Goal: Transaction & Acquisition: Book appointment/travel/reservation

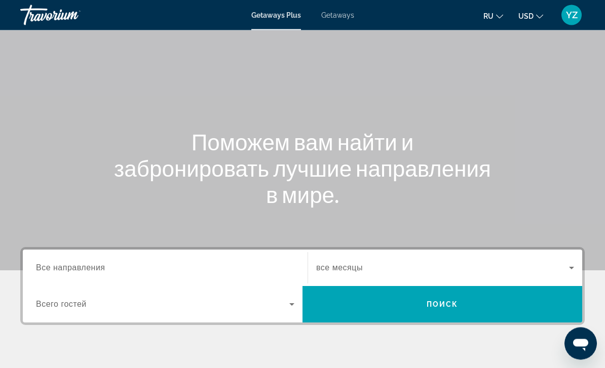
scroll to position [61, 0]
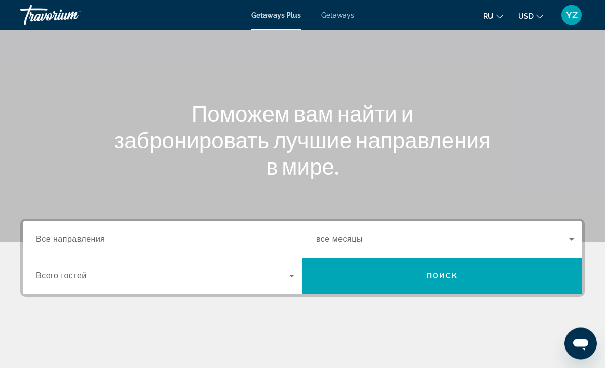
click at [235, 236] on input "Destination Все направления" at bounding box center [165, 241] width 258 height 12
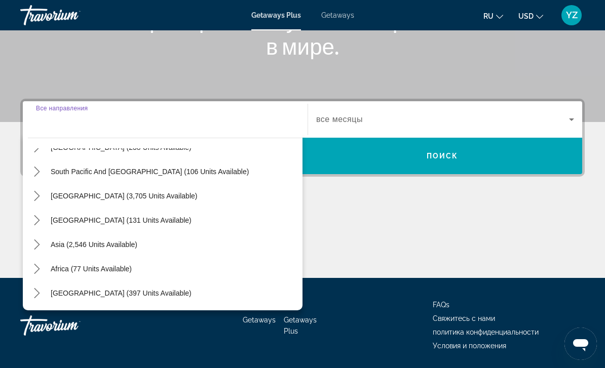
scroll to position [164, 0]
click at [41, 247] on icon "Toggle Asia (2,546 units available) submenu" at bounding box center [37, 245] width 10 height 10
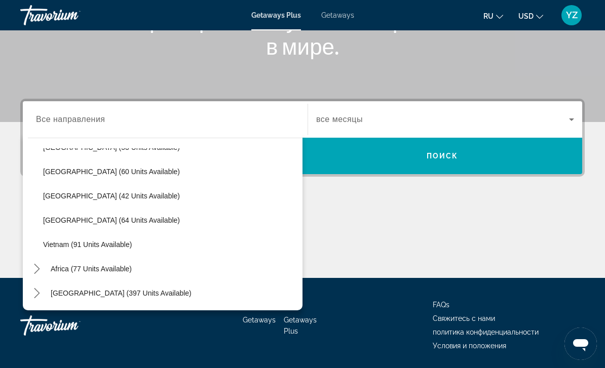
scroll to position [407, 0]
click at [567, 123] on icon "Search widget" at bounding box center [572, 120] width 12 height 12
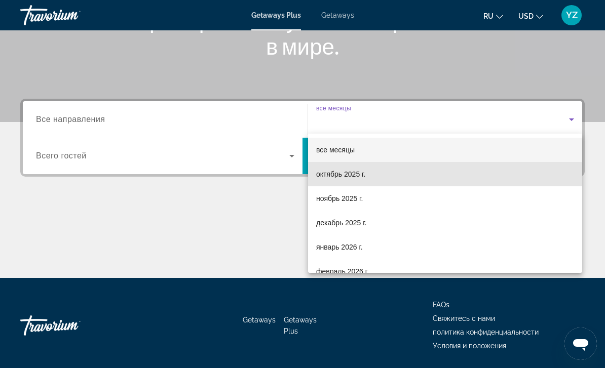
click at [353, 179] on span "октябрь 2025 г." at bounding box center [340, 174] width 49 height 12
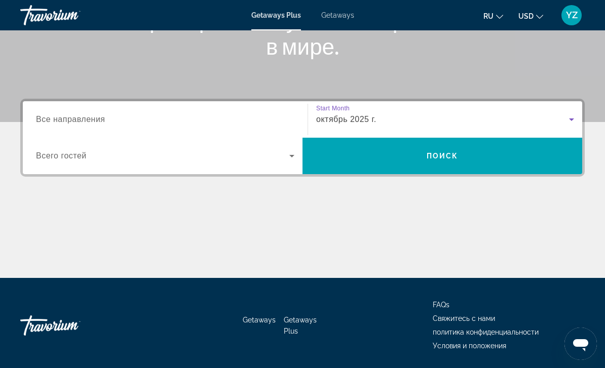
click at [506, 162] on span "Search" at bounding box center [443, 156] width 280 height 24
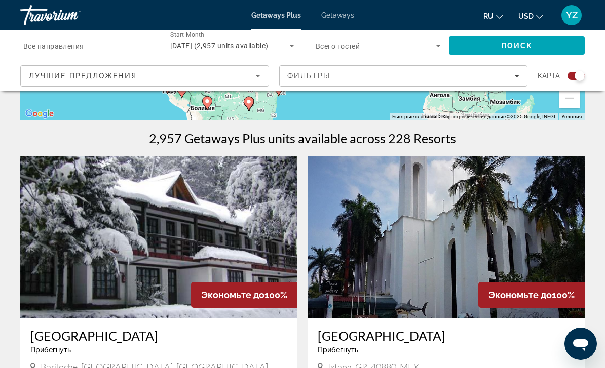
scroll to position [282, 0]
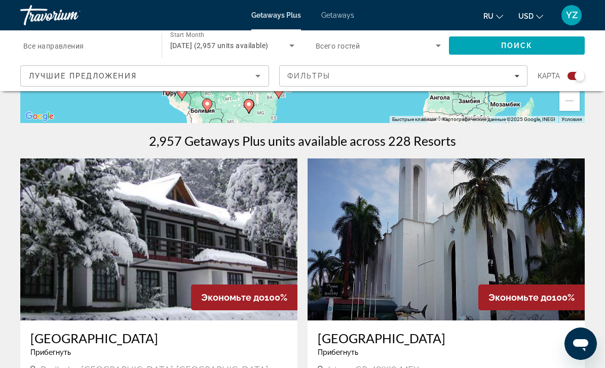
click at [76, 47] on span "Все направления" at bounding box center [53, 46] width 61 height 8
click at [76, 47] on input "Destination Все направления" at bounding box center [85, 46] width 125 height 12
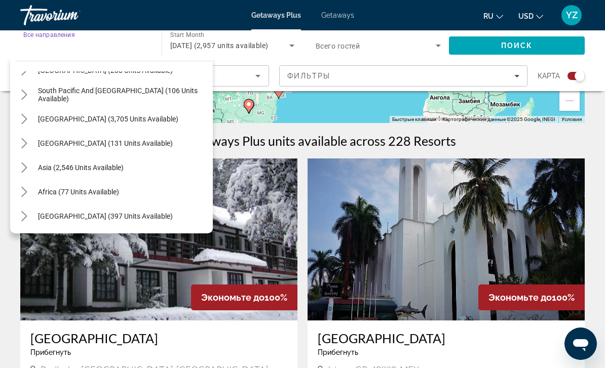
scroll to position [164, 0]
click at [21, 169] on icon "Toggle Asia (2,546 units available) submenu" at bounding box center [24, 168] width 10 height 10
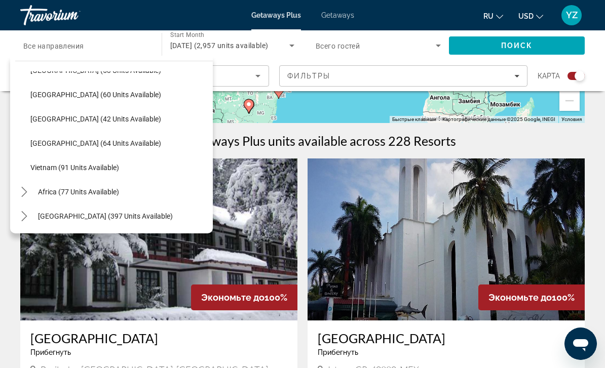
scroll to position [407, 0]
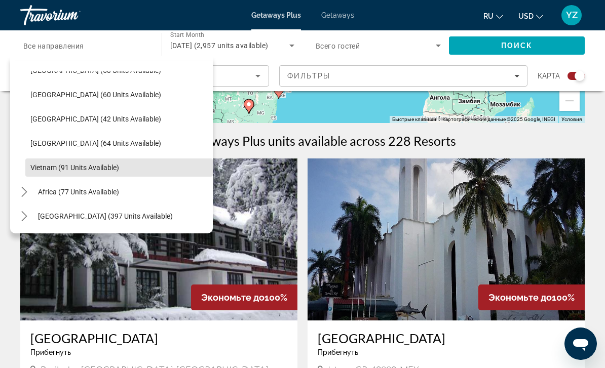
click at [82, 170] on span "Vietnam (91 units available)" at bounding box center [74, 168] width 89 height 8
type input "**********"
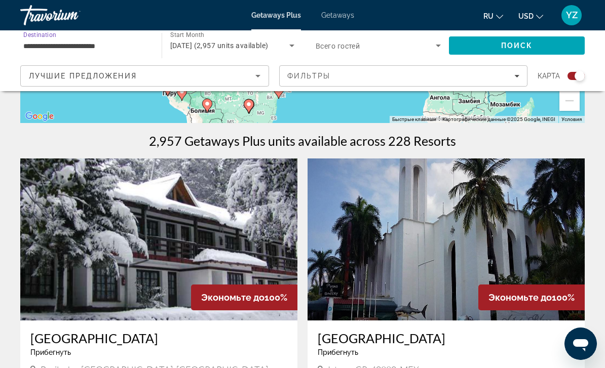
click at [558, 52] on span "Search" at bounding box center [517, 45] width 136 height 24
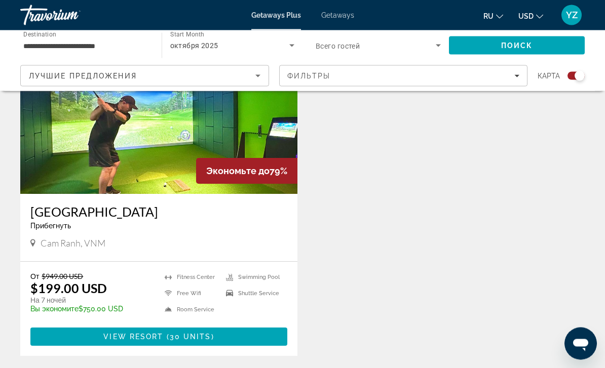
scroll to position [418, 0]
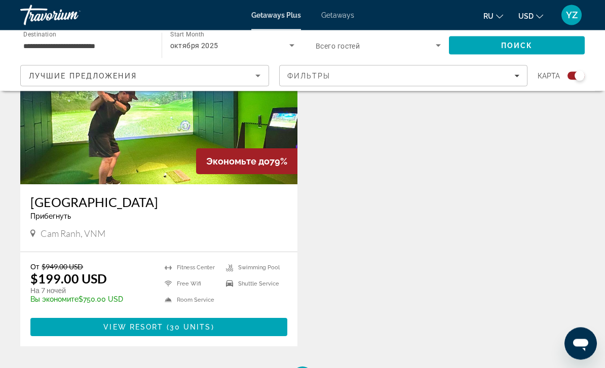
click at [58, 153] on img "Main content" at bounding box center [158, 104] width 277 height 162
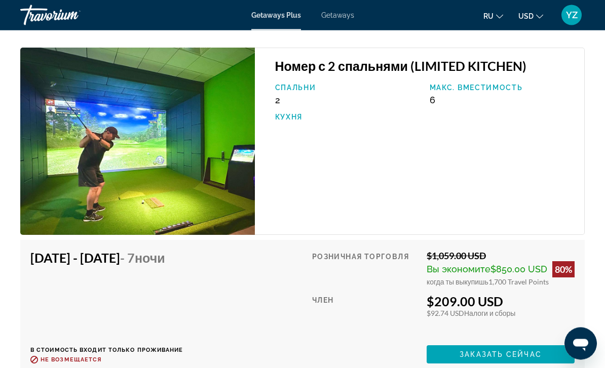
scroll to position [2613, 0]
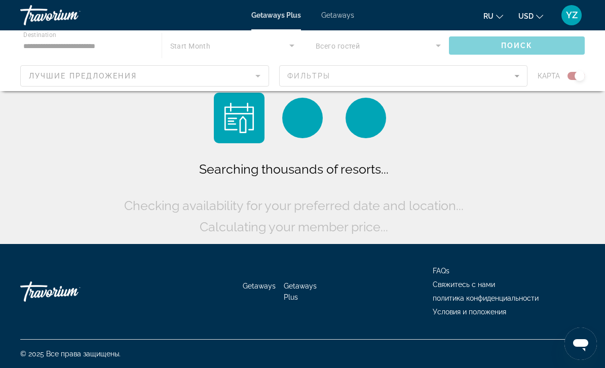
scroll to position [34, 0]
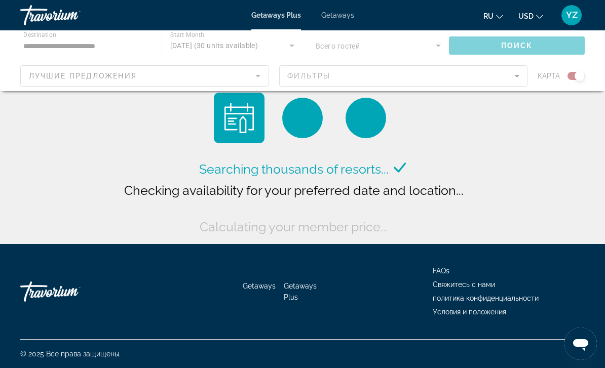
click at [281, 39] on div "Main content" at bounding box center [302, 60] width 605 height 61
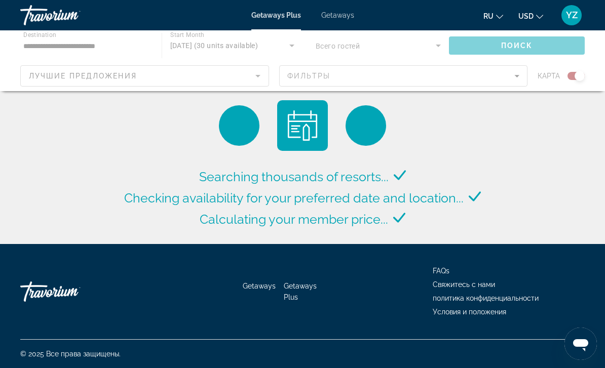
click at [45, 45] on div "Main content" at bounding box center [302, 60] width 605 height 61
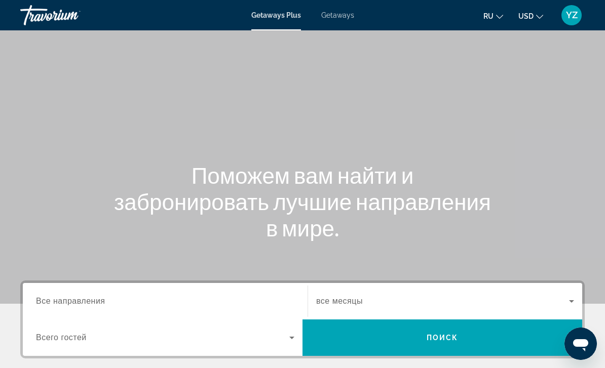
click at [353, 14] on span "Getaways" at bounding box center [337, 15] width 33 height 8
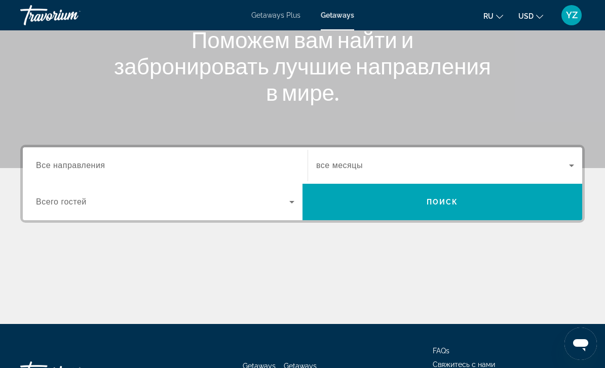
click at [55, 166] on span "Все направления" at bounding box center [70, 165] width 69 height 9
click at [55, 166] on input "Destination Все направления" at bounding box center [165, 166] width 258 height 12
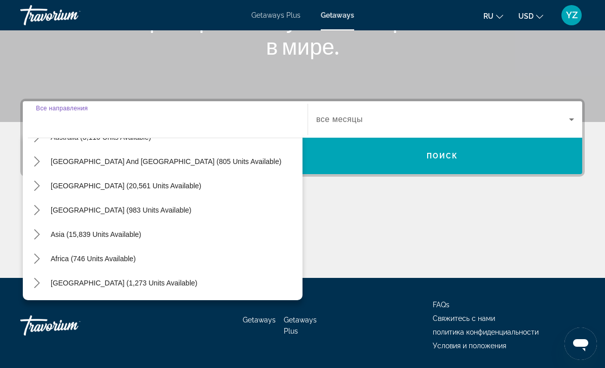
scroll to position [164, 0]
click at [33, 236] on icon "Toggle Asia (15,839 units available) submenu" at bounding box center [37, 235] width 10 height 10
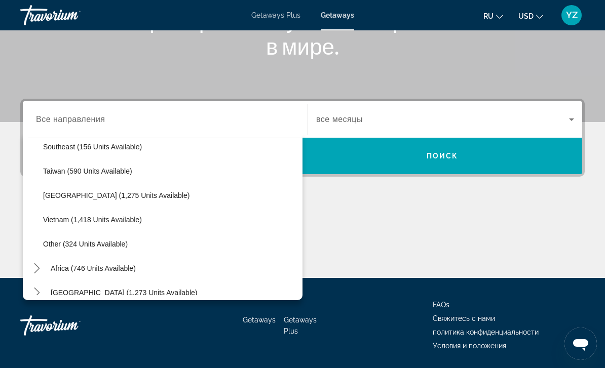
scroll to position [519, 0]
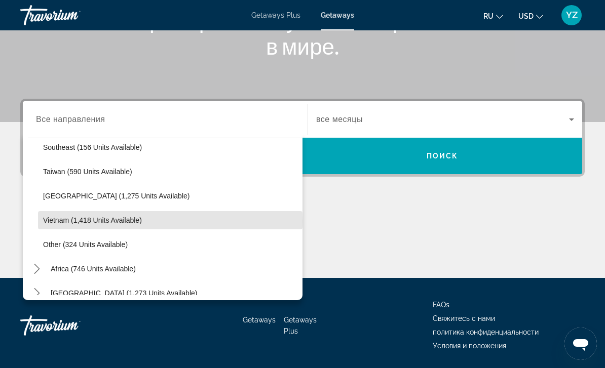
click at [54, 221] on span "Vietnam (1,418 units available)" at bounding box center [92, 220] width 99 height 8
type input "**********"
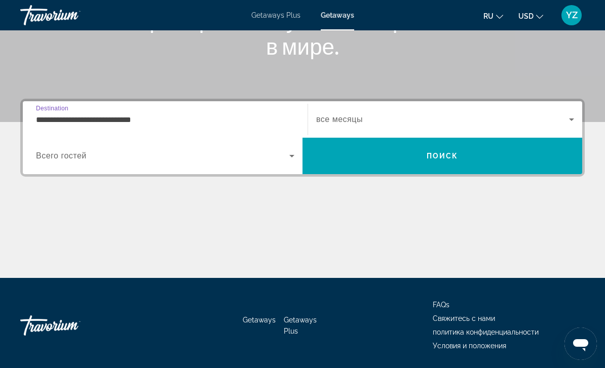
click at [569, 121] on icon "Search widget" at bounding box center [572, 120] width 12 height 12
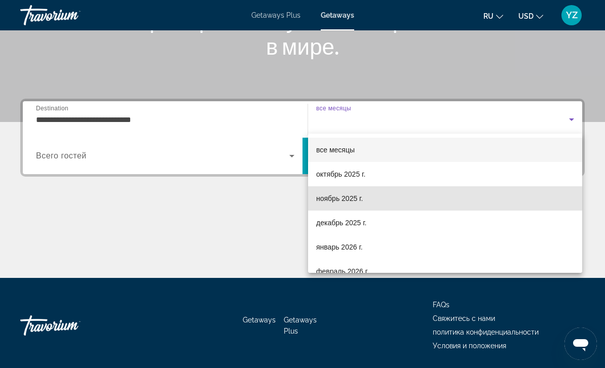
click at [363, 199] on span "ноябрь 2025 г." at bounding box center [339, 199] width 47 height 12
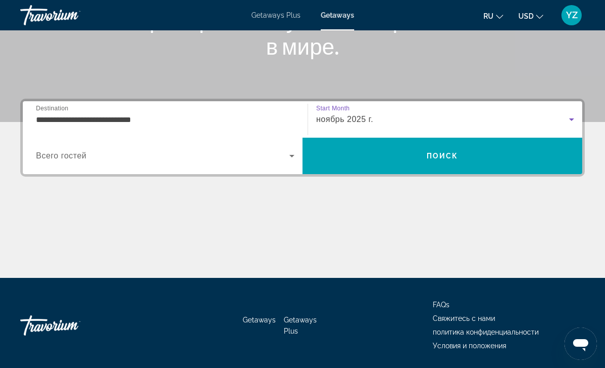
click at [483, 153] on span "Search" at bounding box center [443, 156] width 280 height 24
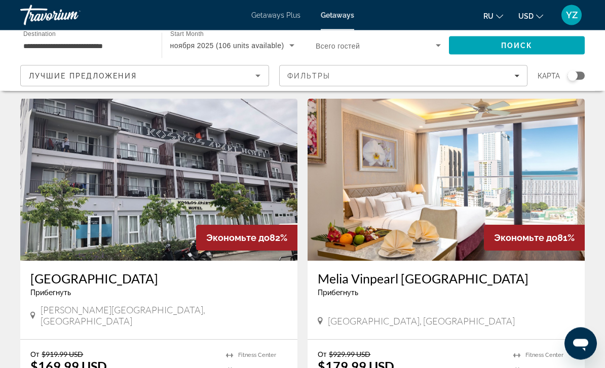
scroll to position [1429, 0]
click at [557, 187] on img "Main content" at bounding box center [446, 180] width 277 height 162
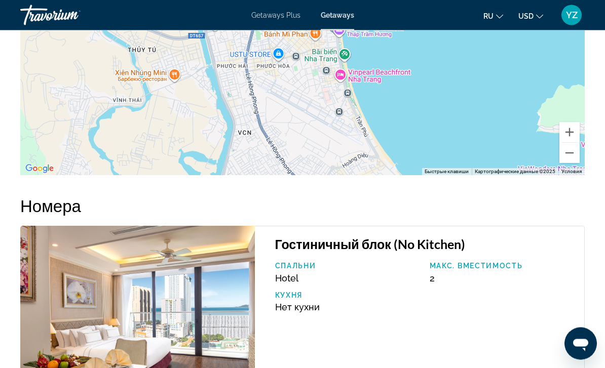
scroll to position [1523, 0]
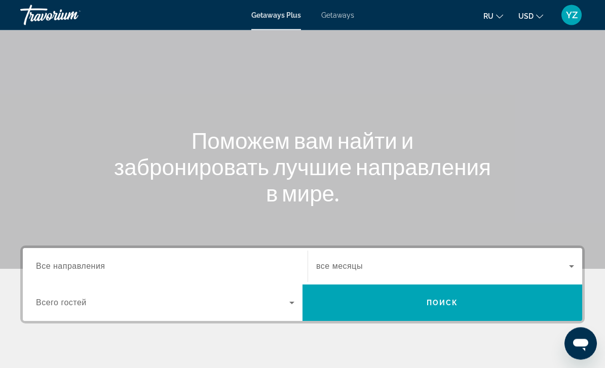
scroll to position [36, 0]
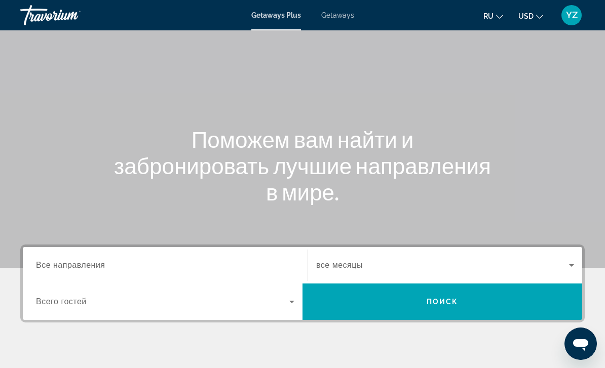
click at [68, 265] on span "Все направления" at bounding box center [70, 265] width 69 height 9
click at [68, 265] on input "Destination Все направления" at bounding box center [165, 266] width 258 height 12
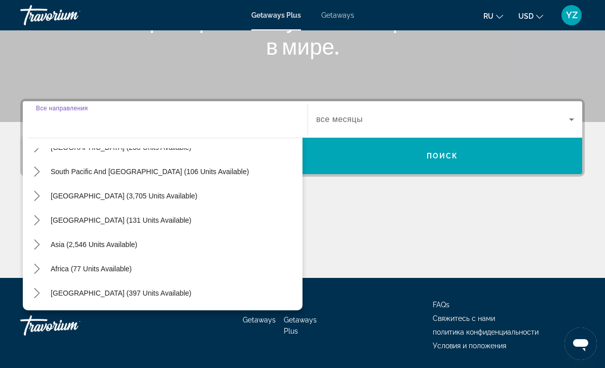
scroll to position [164, 0]
click at [36, 242] on icon "Toggle Asia (2,546 units available) submenu" at bounding box center [37, 245] width 6 height 10
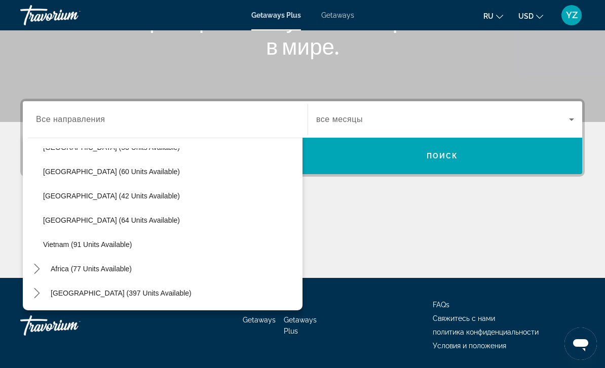
scroll to position [407, 0]
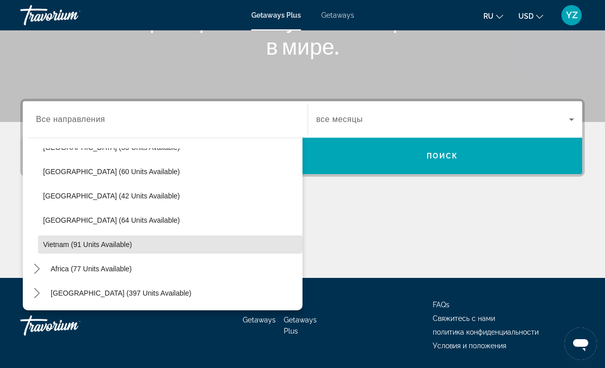
click at [53, 244] on span "Vietnam (91 units available)" at bounding box center [87, 245] width 89 height 8
type input "**********"
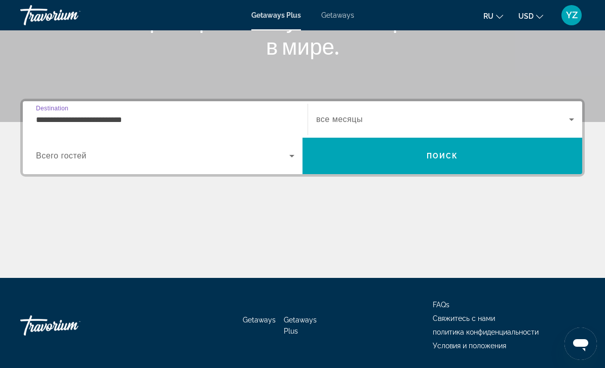
click at [569, 118] on icon "Search widget" at bounding box center [572, 120] width 12 height 12
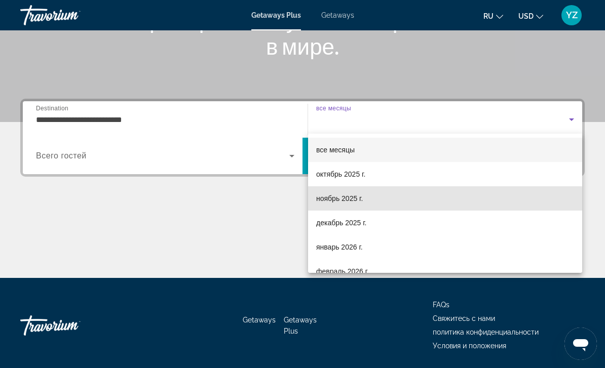
click at [363, 202] on span "ноябрь 2025 г." at bounding box center [339, 199] width 47 height 12
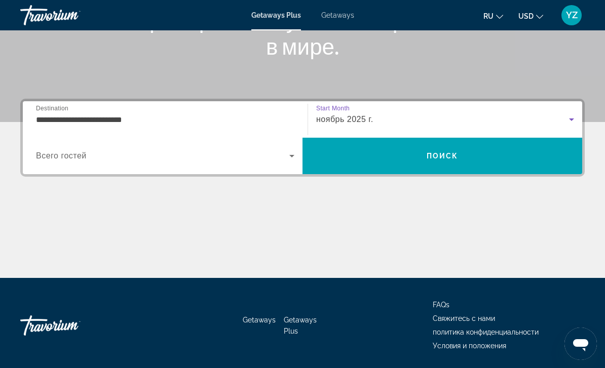
click at [452, 158] on span "Поиск" at bounding box center [443, 156] width 32 height 8
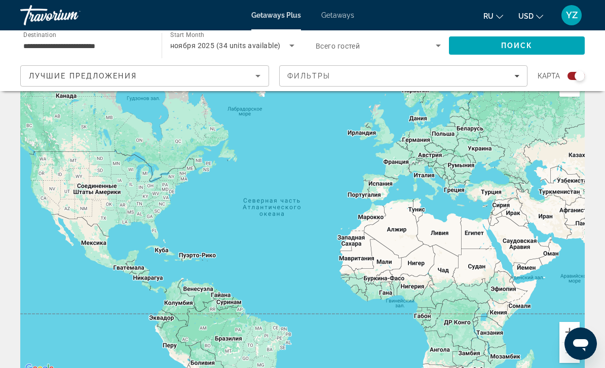
scroll to position [29, 0]
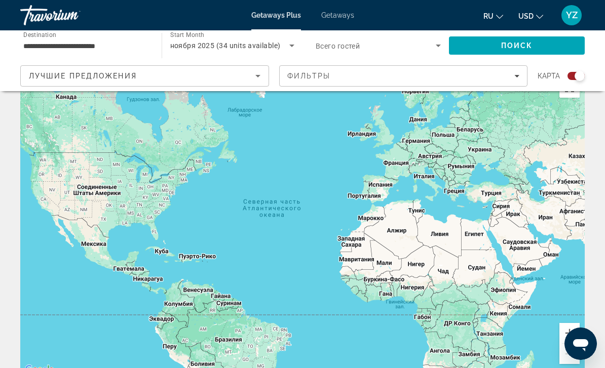
click at [272, 44] on span "ноября 2025 (34 units available)" at bounding box center [225, 46] width 110 height 8
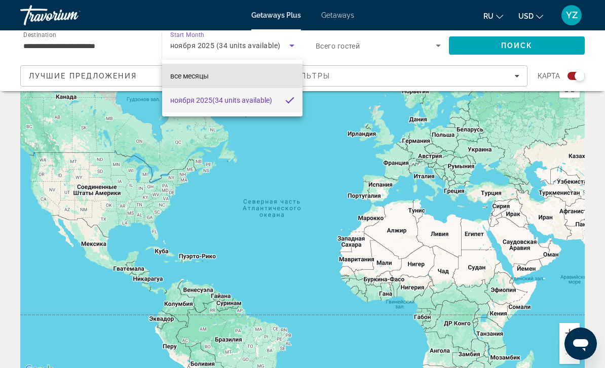
click at [259, 75] on mat-option "все месяцы" at bounding box center [232, 76] width 141 height 24
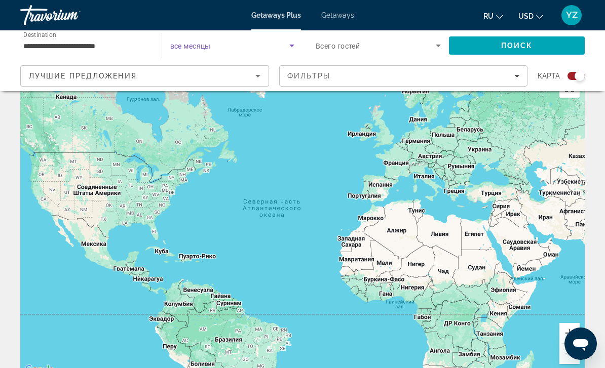
click at [555, 49] on span "Search" at bounding box center [517, 45] width 136 height 24
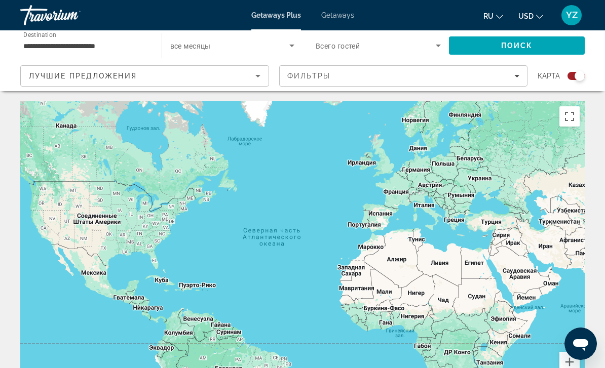
click at [341, 18] on span "Getaways" at bounding box center [337, 15] width 33 height 8
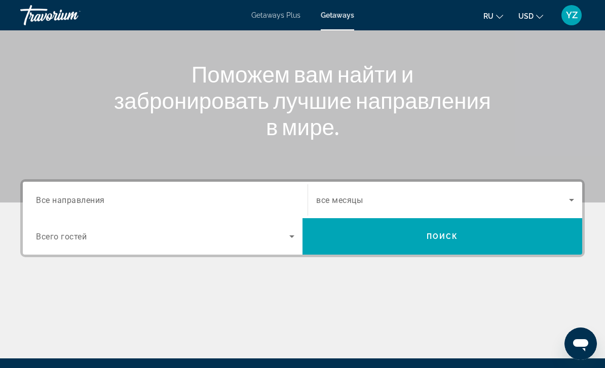
click at [67, 200] on span "Все направления" at bounding box center [70, 200] width 69 height 10
click at [67, 200] on input "Destination Все направления" at bounding box center [165, 201] width 258 height 12
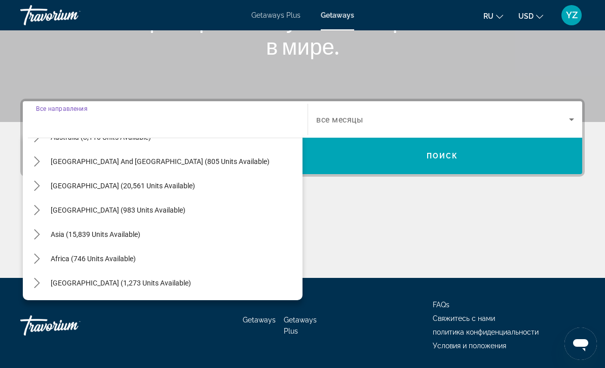
scroll to position [164, 0]
click at [39, 234] on icon "Toggle Asia (15,839 units available) submenu" at bounding box center [37, 235] width 6 height 10
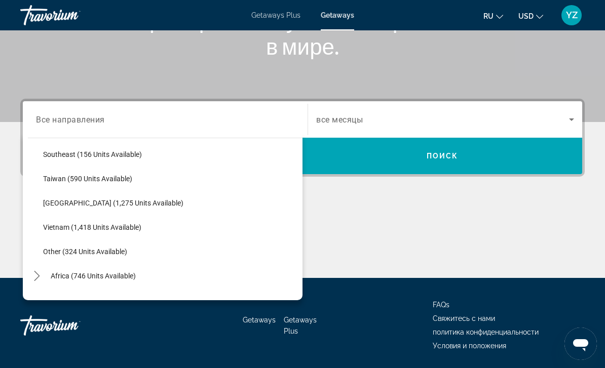
scroll to position [512, 0]
click at [58, 231] on span "Select destination: Vietnam (1,418 units available)" at bounding box center [170, 227] width 265 height 24
type input "**********"
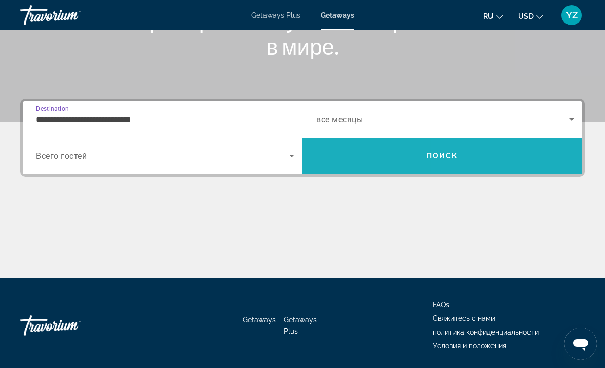
click at [525, 157] on span "Search" at bounding box center [443, 156] width 280 height 24
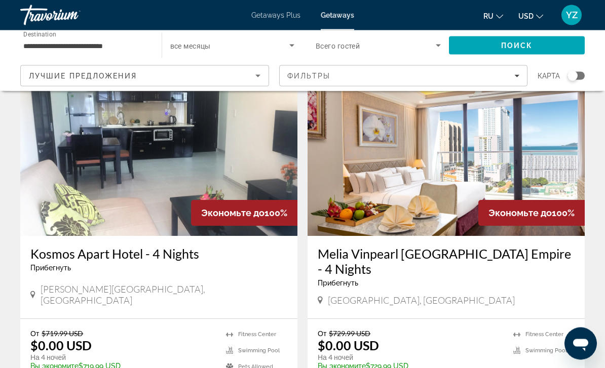
scroll to position [755, 0]
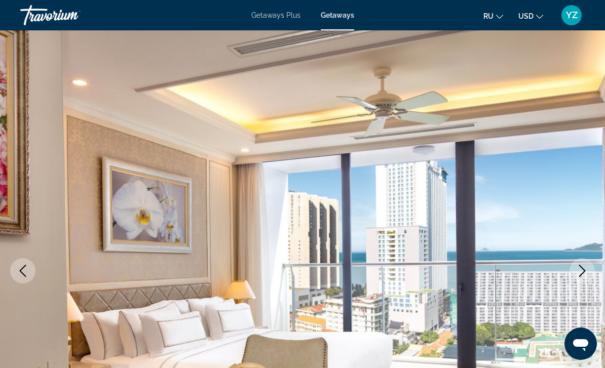
click at [584, 266] on icon "Next image" at bounding box center [582, 271] width 12 height 12
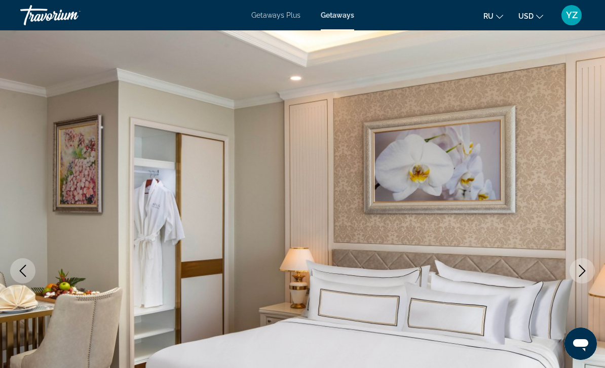
click at [584, 284] on img "Main content" at bounding box center [302, 270] width 605 height 481
click at [584, 272] on icon "Next image" at bounding box center [582, 271] width 12 height 12
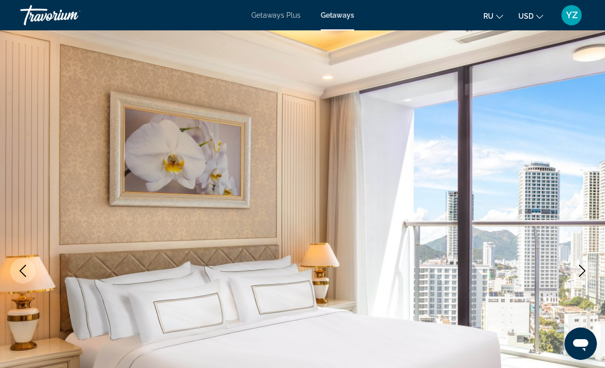
click at [580, 280] on button "Next image" at bounding box center [582, 270] width 25 height 25
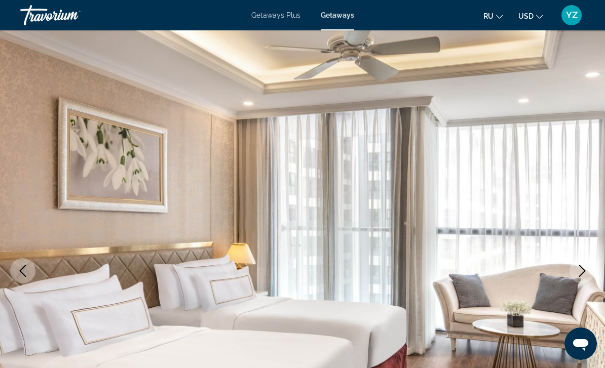
click at [584, 278] on button "Next image" at bounding box center [582, 270] width 25 height 25
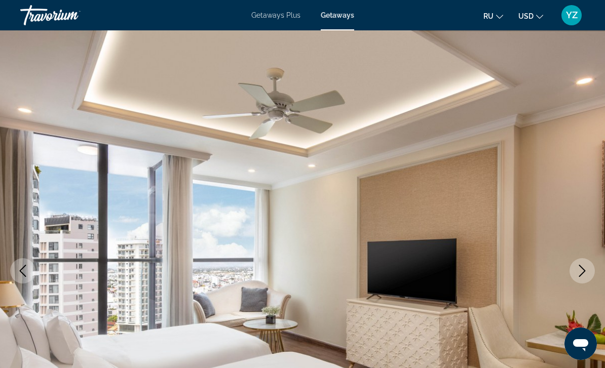
click at [580, 275] on icon "Next image" at bounding box center [582, 271] width 12 height 12
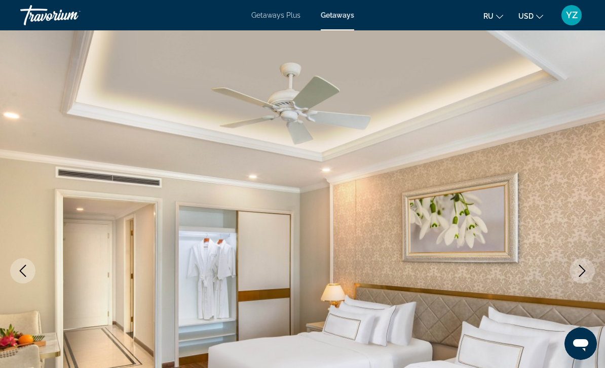
click at [581, 276] on icon "Next image" at bounding box center [582, 271] width 7 height 12
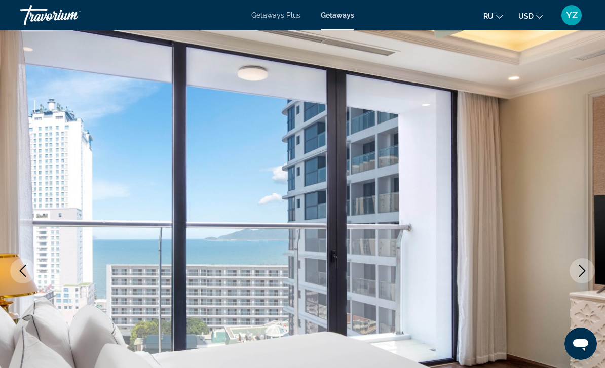
click at [585, 271] on icon "Next image" at bounding box center [582, 271] width 7 height 12
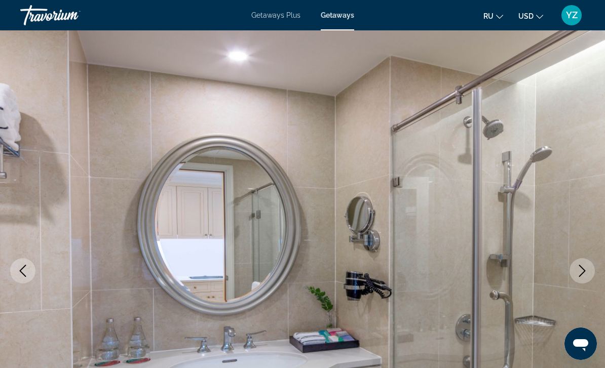
click at [587, 266] on icon "Next image" at bounding box center [582, 271] width 12 height 12
click at [584, 270] on icon "Next image" at bounding box center [582, 271] width 7 height 12
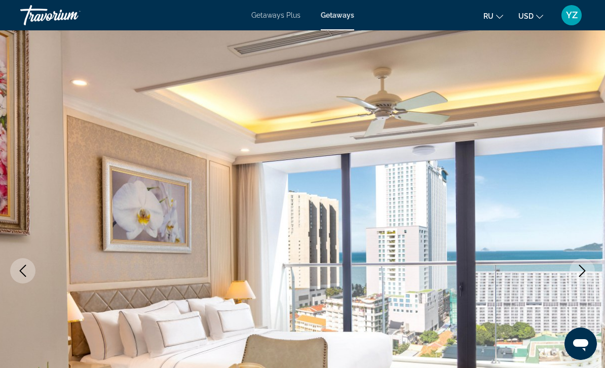
click at [586, 269] on icon "Next image" at bounding box center [582, 271] width 12 height 12
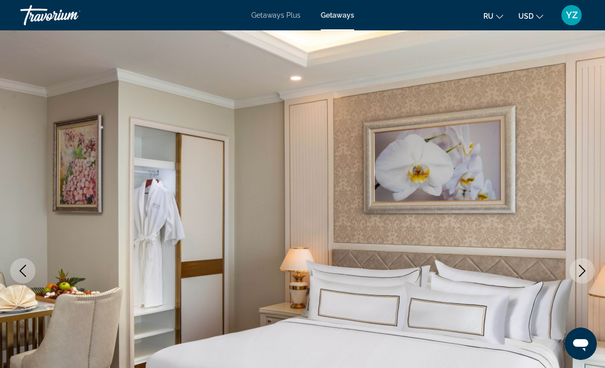
click at [585, 272] on icon "Next image" at bounding box center [582, 271] width 7 height 12
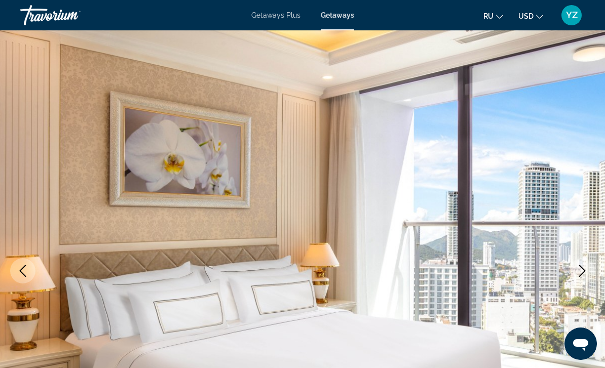
click at [588, 268] on icon "Next image" at bounding box center [582, 271] width 12 height 12
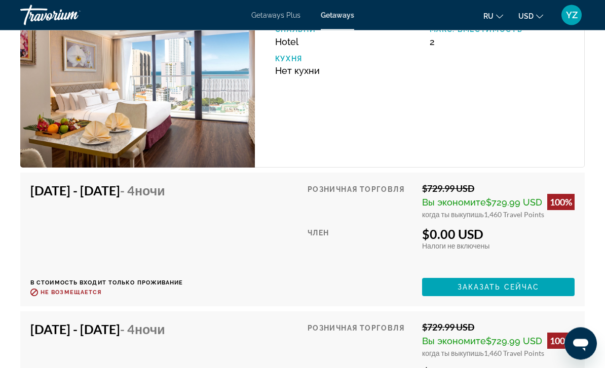
scroll to position [1840, 0]
click at [554, 283] on span "Main content" at bounding box center [498, 287] width 153 height 24
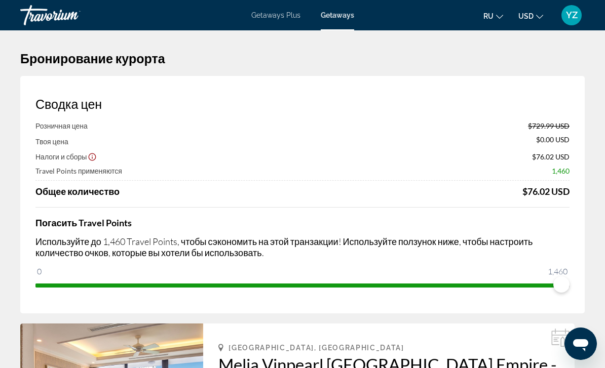
click at [547, 3] on div "Getaways Plus Getaways ru English Español Français Italiano Português русский U…" at bounding box center [302, 15] width 605 height 26
